Goal: Find specific page/section: Find specific page/section

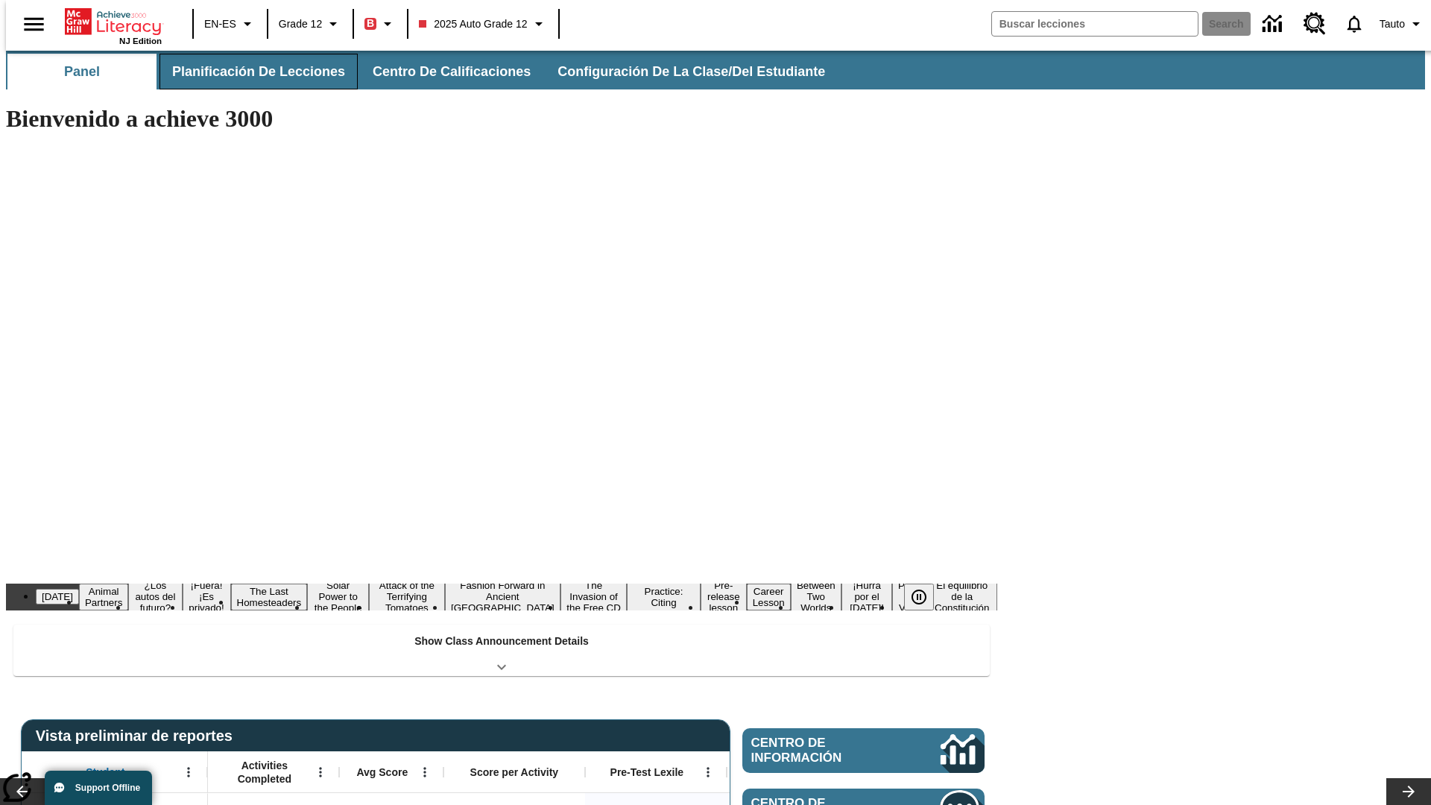
click at [250, 72] on span "Planificación de lecciones" at bounding box center [258, 71] width 173 height 17
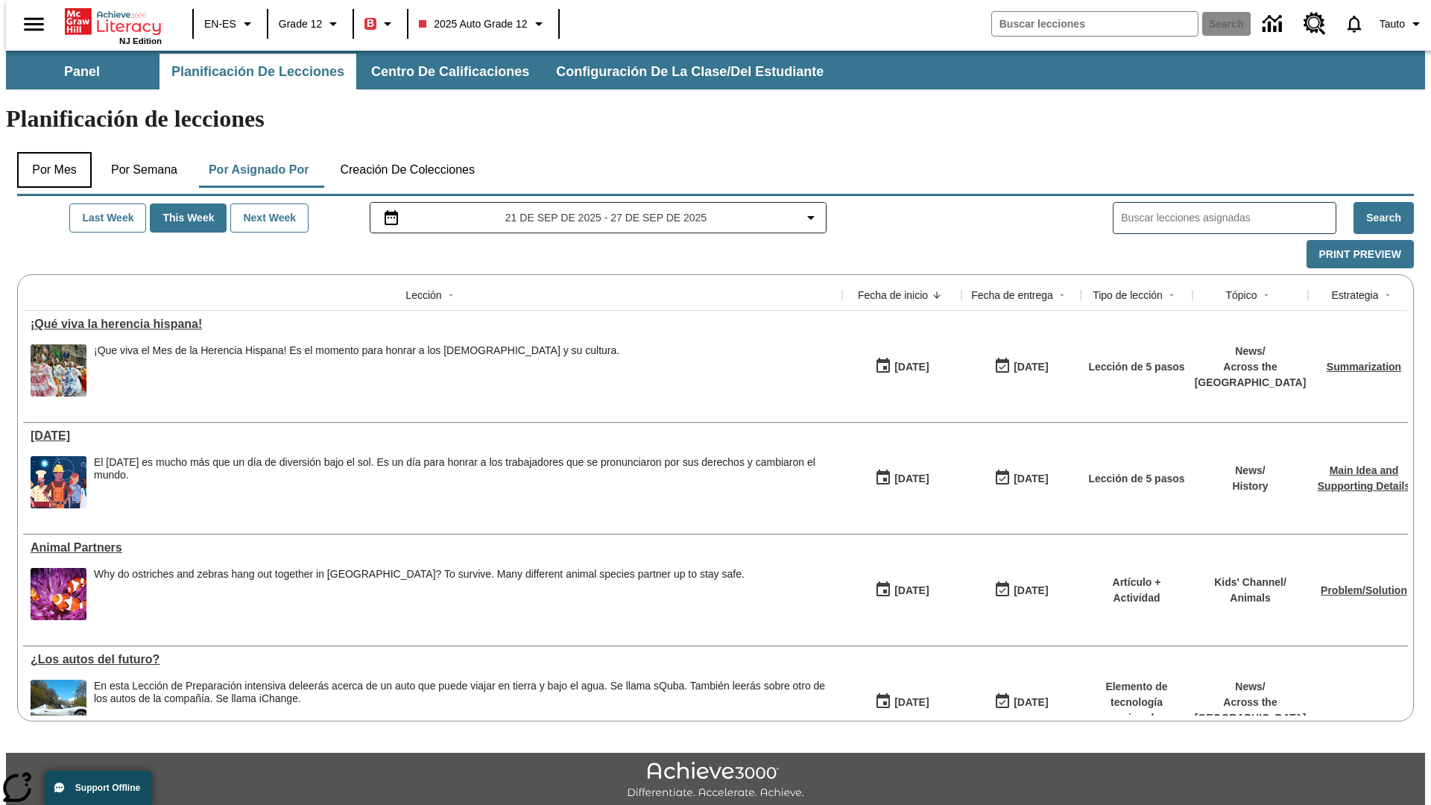
click at [48, 152] on button "Por mes" at bounding box center [54, 170] width 75 height 36
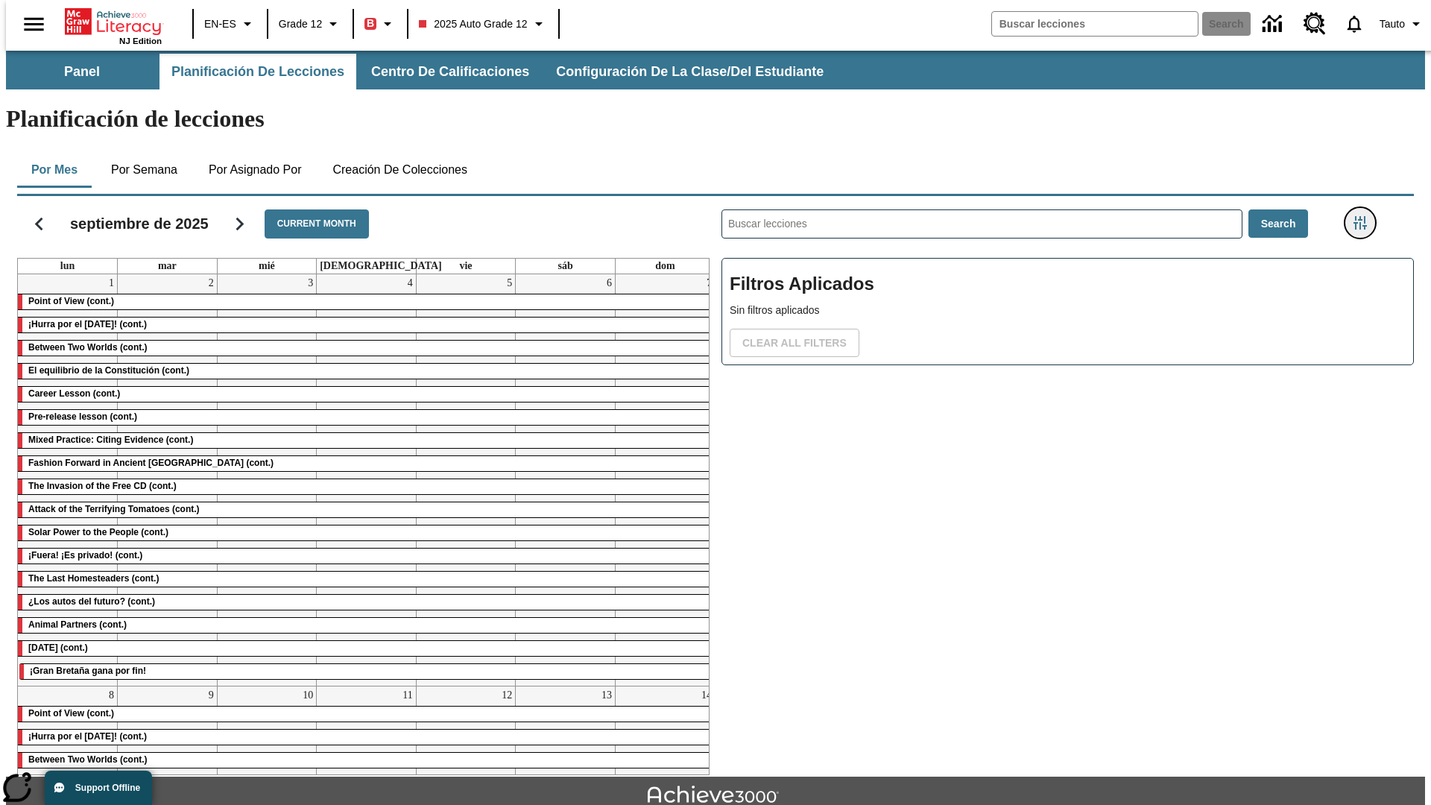
click at [1365, 216] on icon "Menú lateral de filtros" at bounding box center [1359, 222] width 13 height 13
